Goal: Information Seeking & Learning: Learn about a topic

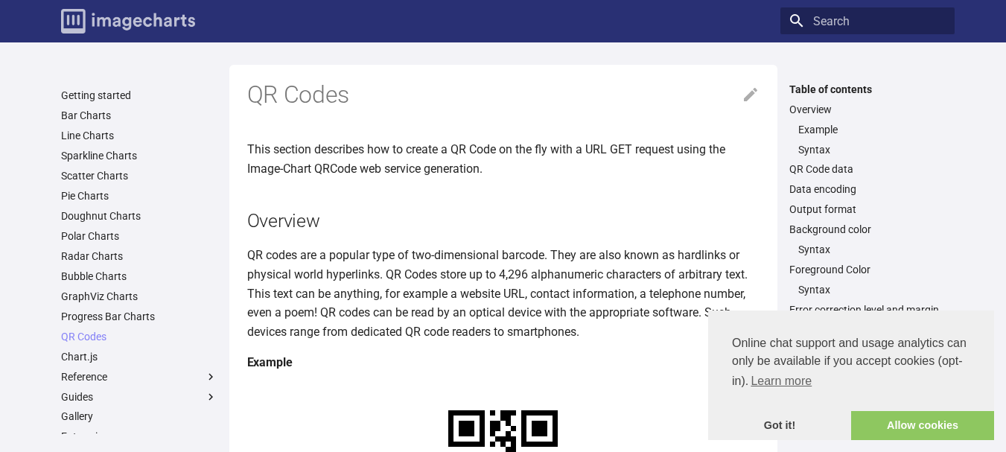
click at [134, 10] on img "Image-Charts documentation" at bounding box center [128, 21] width 134 height 25
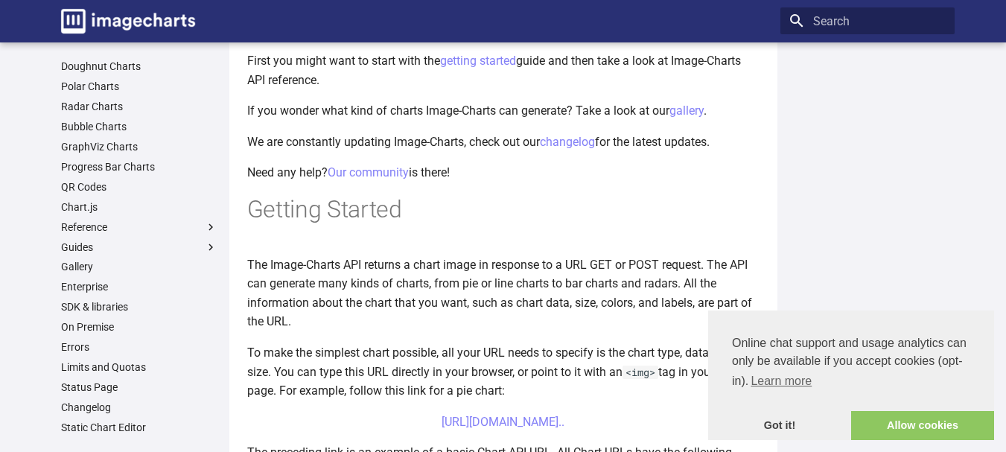
scroll to position [159, 0]
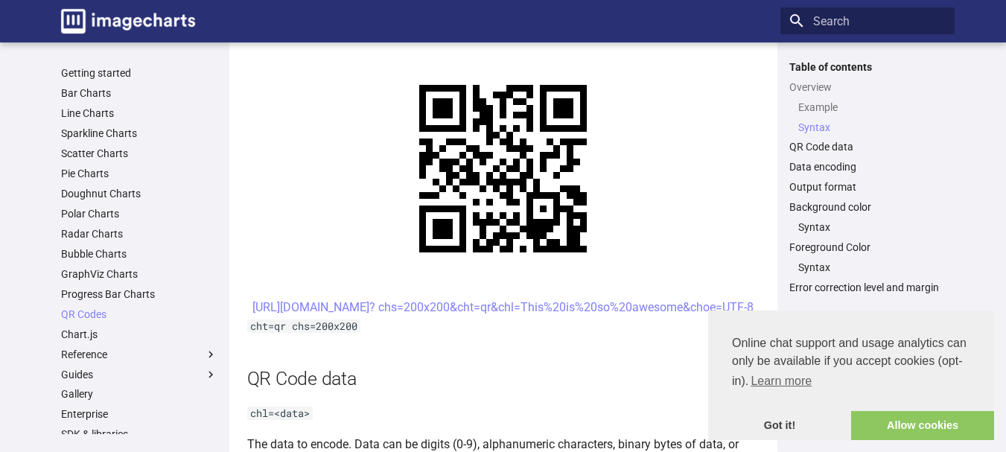
scroll to position [720, 0]
